Goal: Task Accomplishment & Management: Manage account settings

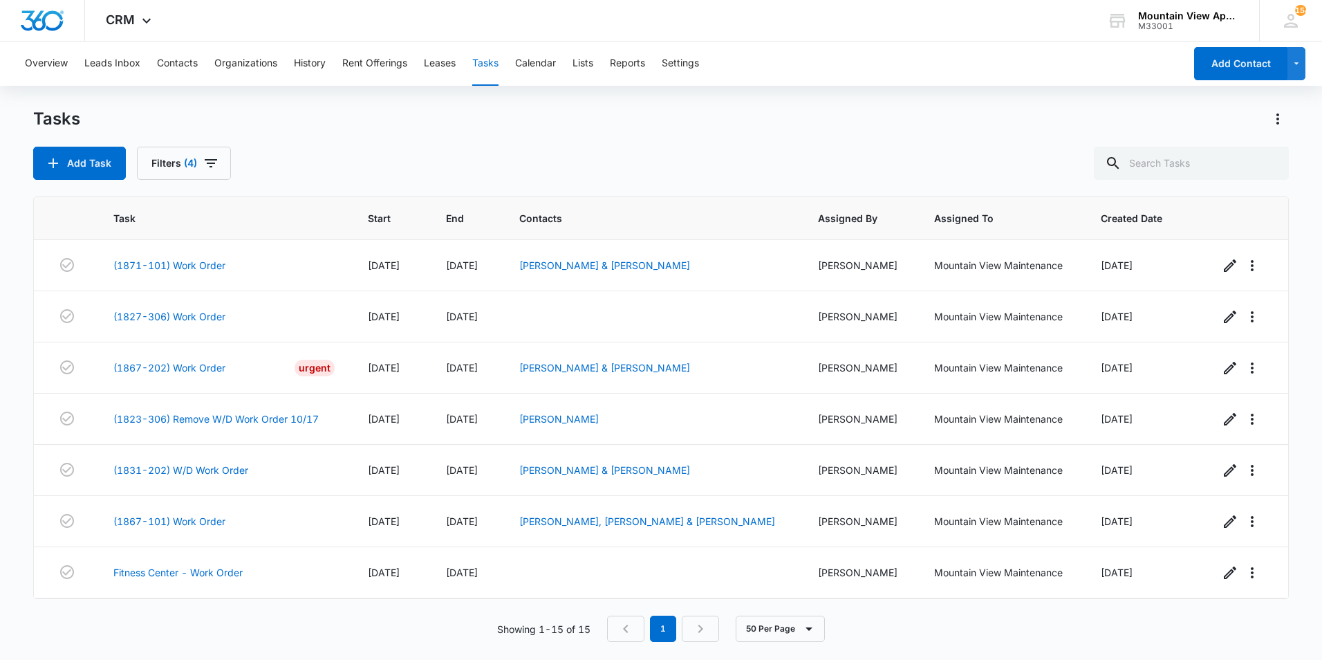
click at [538, 151] on div "Add Task Filters (4)" at bounding box center [661, 163] width 1256 height 33
click at [565, 160] on div "Add Task Filters (4)" at bounding box center [661, 163] width 1256 height 33
click at [517, 145] on div "Tasks Add Task Filters (4)" at bounding box center [661, 144] width 1256 height 72
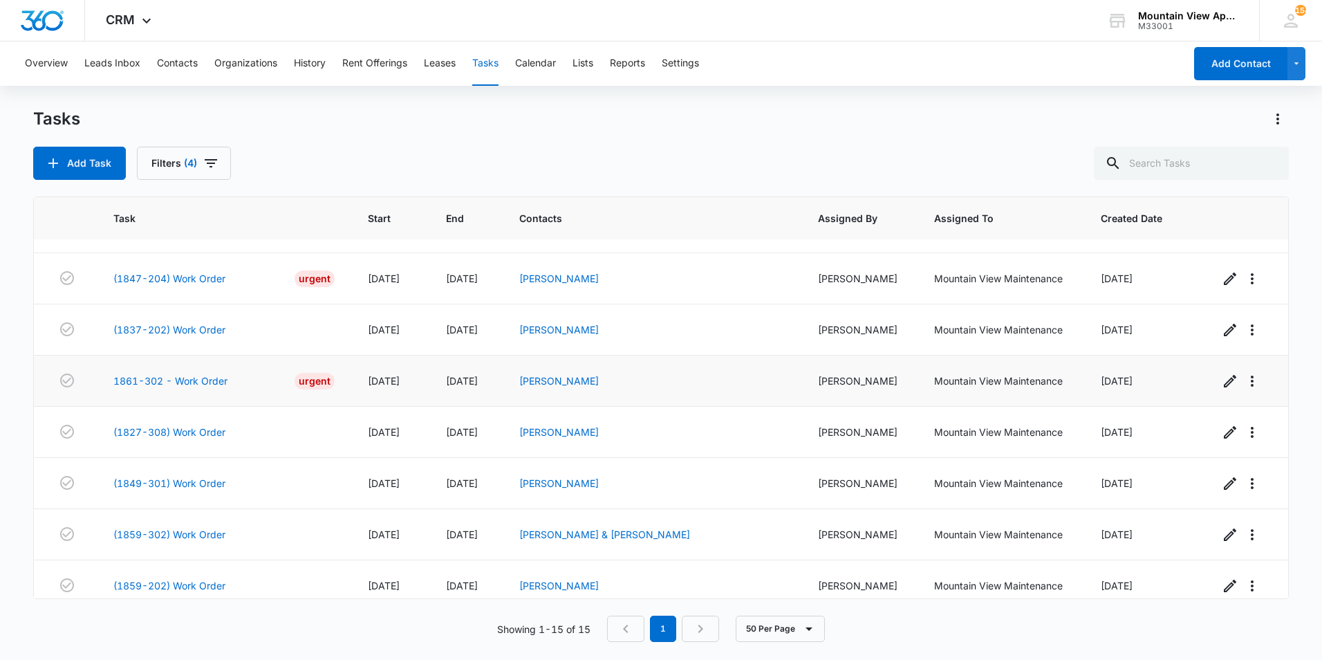
scroll to position [409, 0]
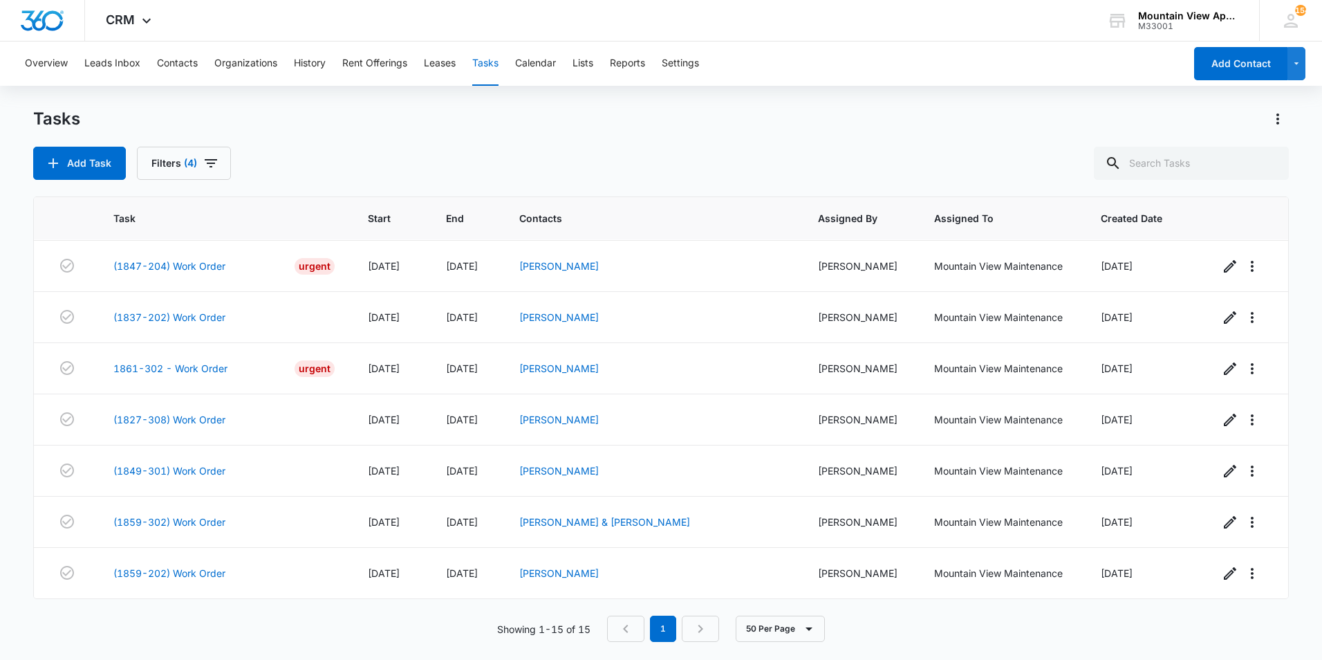
click at [14, 533] on main "Tasks Add Task Filters (4) Task Start End Contacts Assigned By Assigned To Crea…" at bounding box center [661, 383] width 1322 height 551
click at [16, 317] on main "Tasks Add Task Filters (4) Task Start End Contacts Assigned By Assigned To Crea…" at bounding box center [661, 383] width 1322 height 551
click at [15, 557] on main "Tasks Add Task Filters (4) Task Start End Contacts Assigned By Assigned To Crea…" at bounding box center [661, 383] width 1322 height 551
click at [20, 446] on main "Tasks Add Task Filters (4) Task Start End Contacts Assigned By Assigned To Crea…" at bounding box center [661, 383] width 1322 height 551
click at [14, 416] on main "Tasks Add Task Filters (4) Task Start End Contacts Assigned By Assigned To Crea…" at bounding box center [661, 383] width 1322 height 551
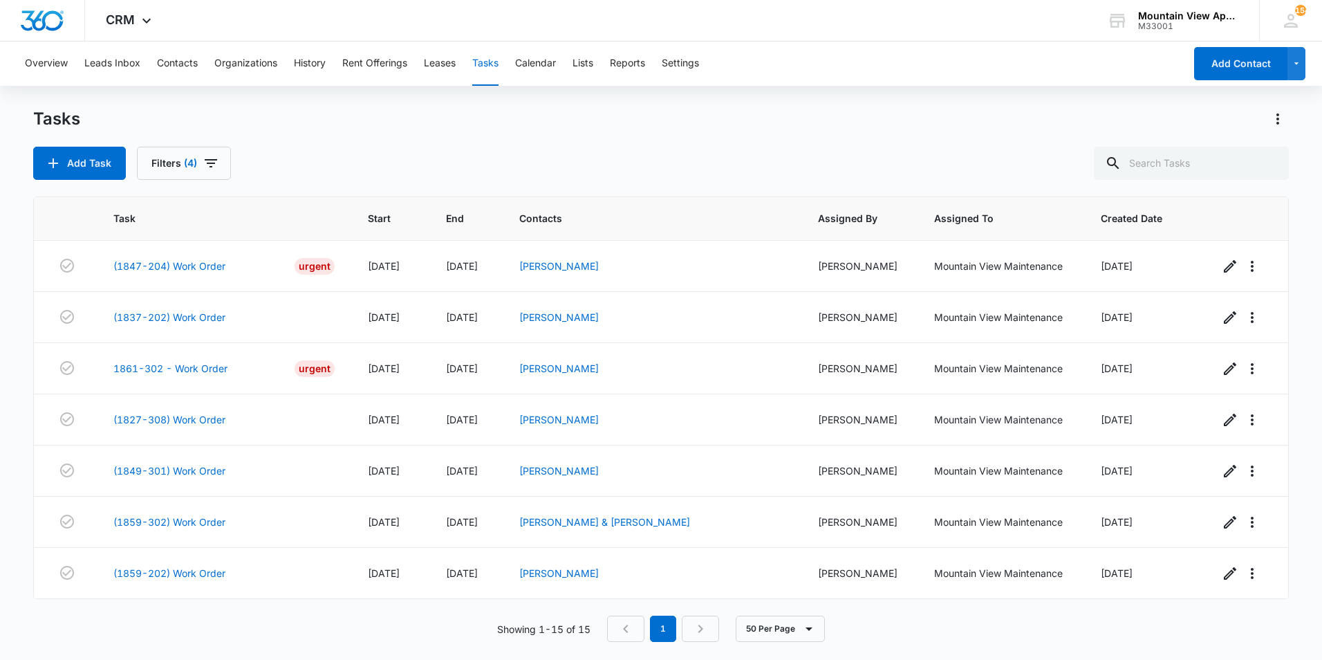
click at [220, 621] on div "Showing 1-15 of 15 1 50 Per Page" at bounding box center [661, 629] width 1256 height 26
click at [14, 415] on main "Tasks Add Task Filters (4) Task Start End Contacts Assigned By Assigned To Crea…" at bounding box center [661, 383] width 1322 height 551
click at [546, 145] on div "Tasks Add Task Filters (4)" at bounding box center [661, 144] width 1256 height 72
click at [551, 145] on div "Tasks Add Task Filters (4)" at bounding box center [661, 144] width 1256 height 72
click at [553, 143] on div "Tasks Add Task Filters (4)" at bounding box center [661, 144] width 1256 height 72
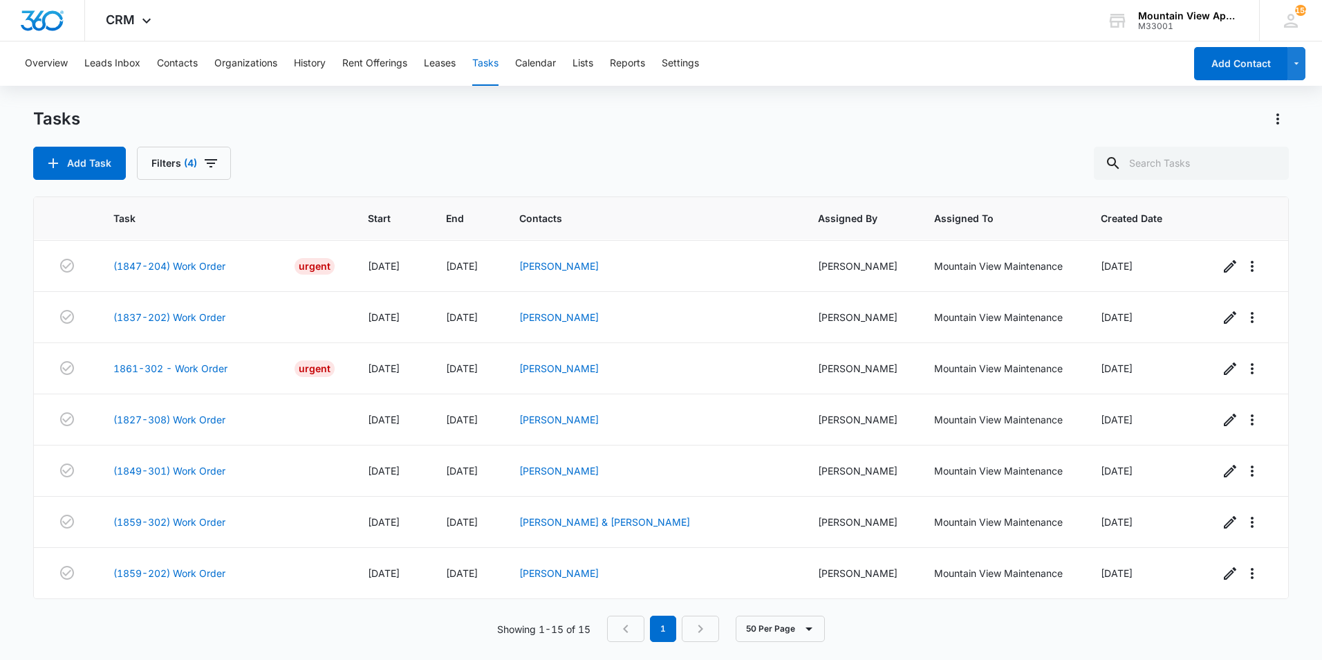
click at [17, 421] on main "Tasks Add Task Filters (4) Task Start End Contacts Assigned By Assigned To Crea…" at bounding box center [661, 383] width 1322 height 551
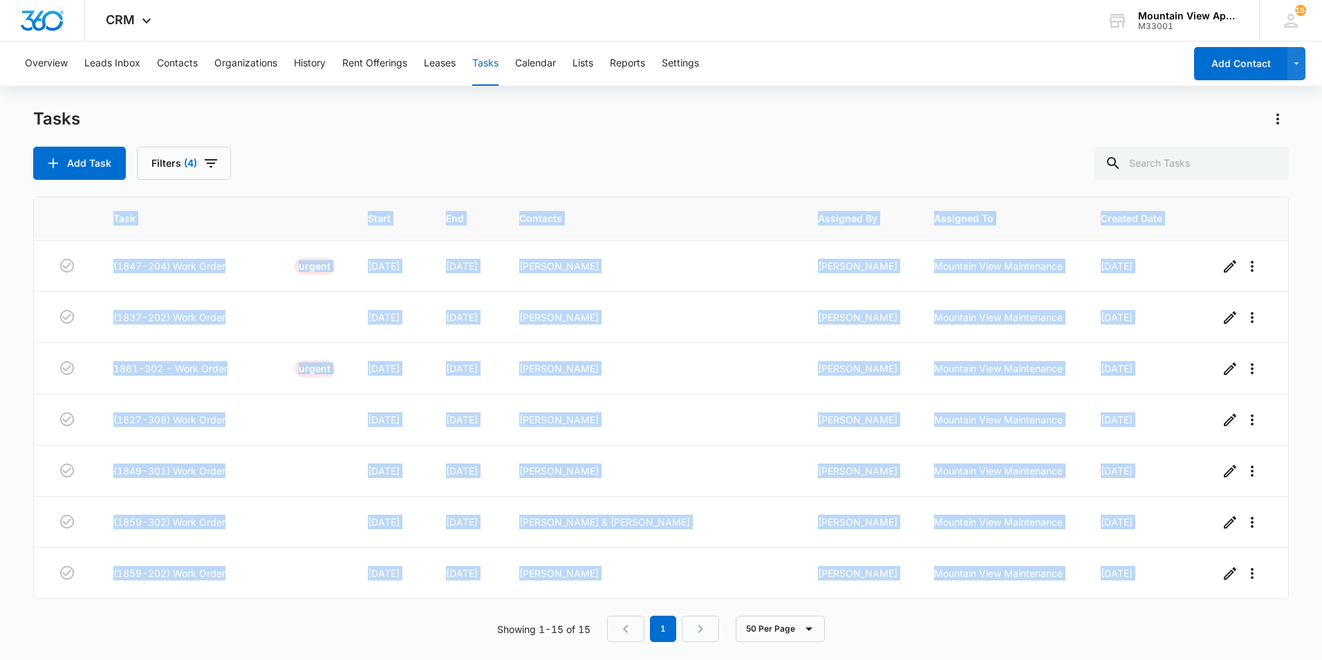
click at [17, 421] on main "Tasks Add Task Filters (4) Task Start End Contacts Assigned By Assigned To Crea…" at bounding box center [661, 383] width 1322 height 551
click at [19, 421] on main "Tasks Add Task Filters (4) Task Start End Contacts Assigned By Assigned To Crea…" at bounding box center [661, 383] width 1322 height 551
click at [20, 418] on main "Tasks Add Task Filters (4) Task Start End Contacts Assigned By Assigned To Crea…" at bounding box center [661, 383] width 1322 height 551
click at [19, 421] on main "Tasks Add Task Filters (4) Task Start End Contacts Assigned By Assigned To Crea…" at bounding box center [661, 383] width 1322 height 551
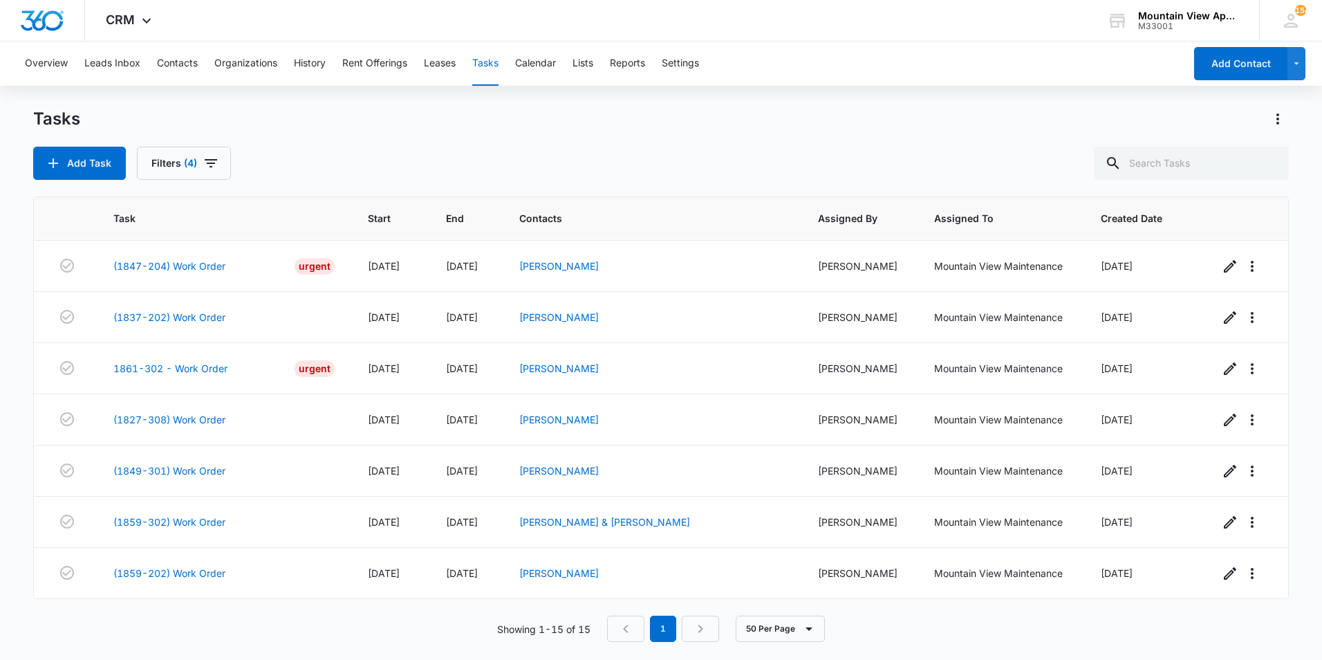
click at [597, 148] on div "Add Task Filters (4)" at bounding box center [661, 163] width 1256 height 33
click at [18, 514] on main "Tasks Add Task Filters (4) Task Start End Contacts Assigned By Assigned To Crea…" at bounding box center [661, 383] width 1322 height 551
click at [582, 149] on div "Add Task Filters (4)" at bounding box center [661, 163] width 1256 height 33
click at [556, 177] on div "Add Task Filters (4)" at bounding box center [661, 163] width 1256 height 33
click at [563, 181] on div "Tasks Add Task Filters (4) Task Start End Contacts Assigned By Assigned To Crea…" at bounding box center [661, 383] width 1256 height 551
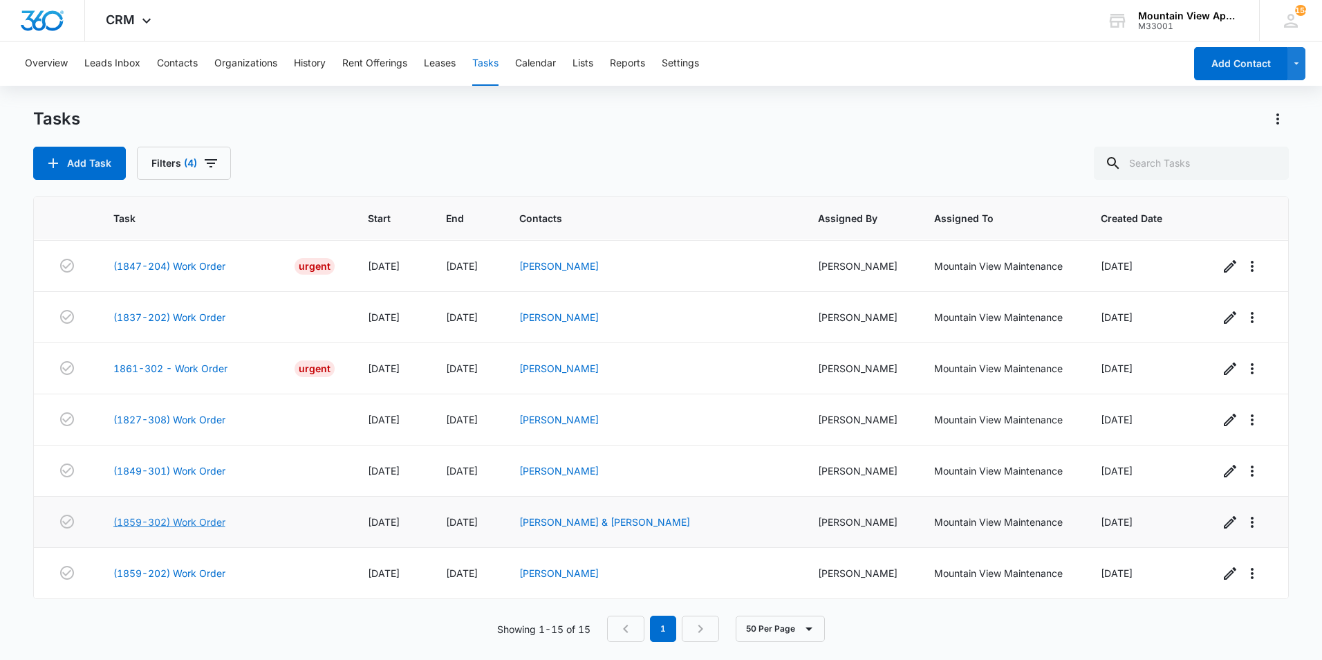
click at [205, 523] on link "(1859-302) Work Order" at bounding box center [169, 522] width 112 height 15
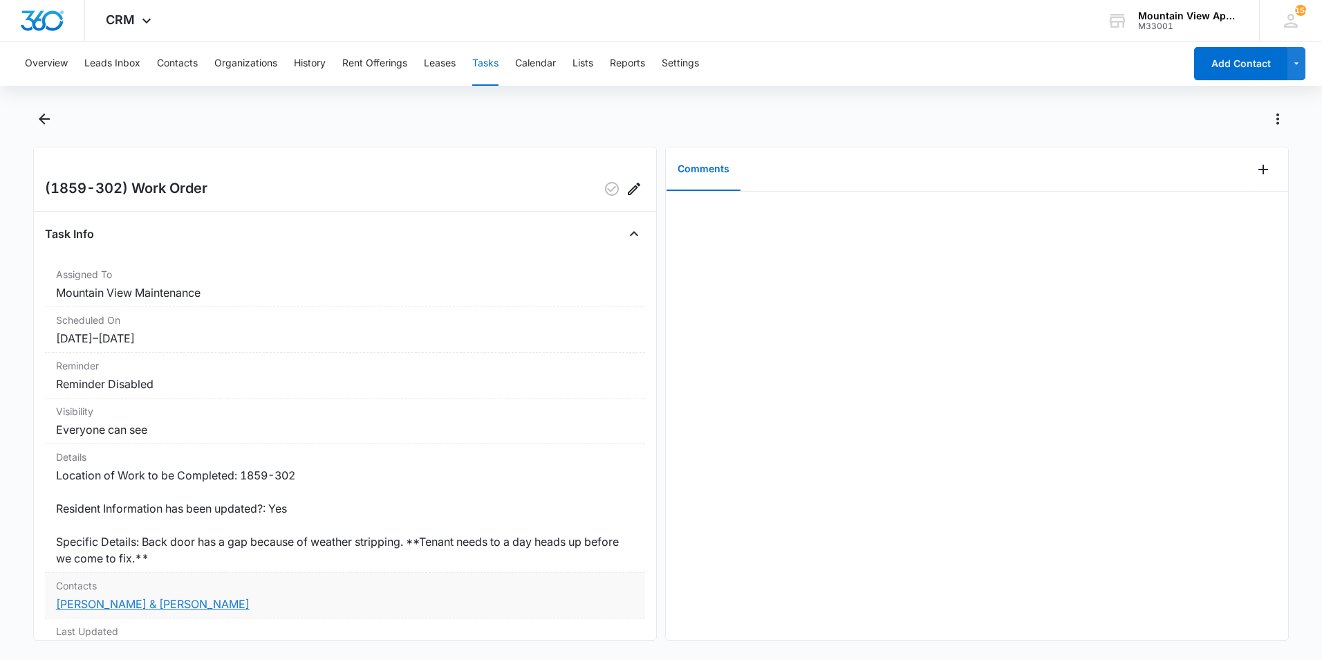
click at [175, 606] on link "[PERSON_NAME] & [PERSON_NAME]" at bounding box center [153, 604] width 194 height 14
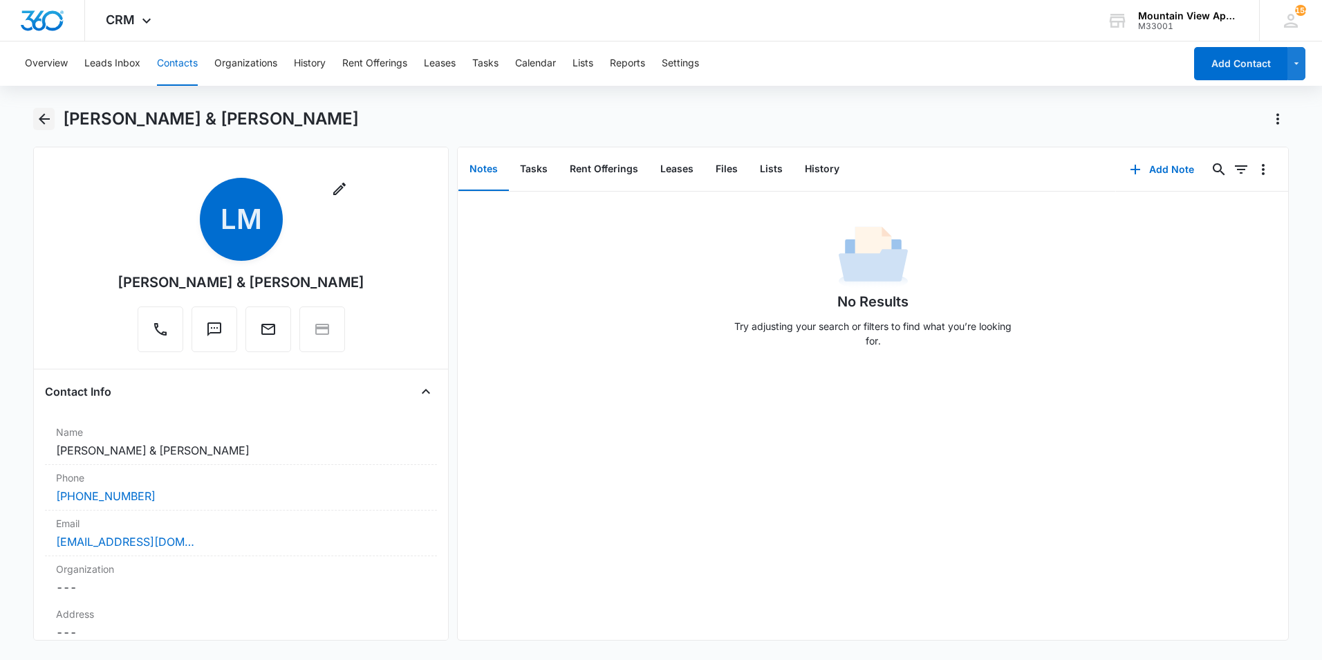
click at [45, 119] on icon "Back" at bounding box center [44, 118] width 11 height 11
